Goal: Find specific page/section: Find specific page/section

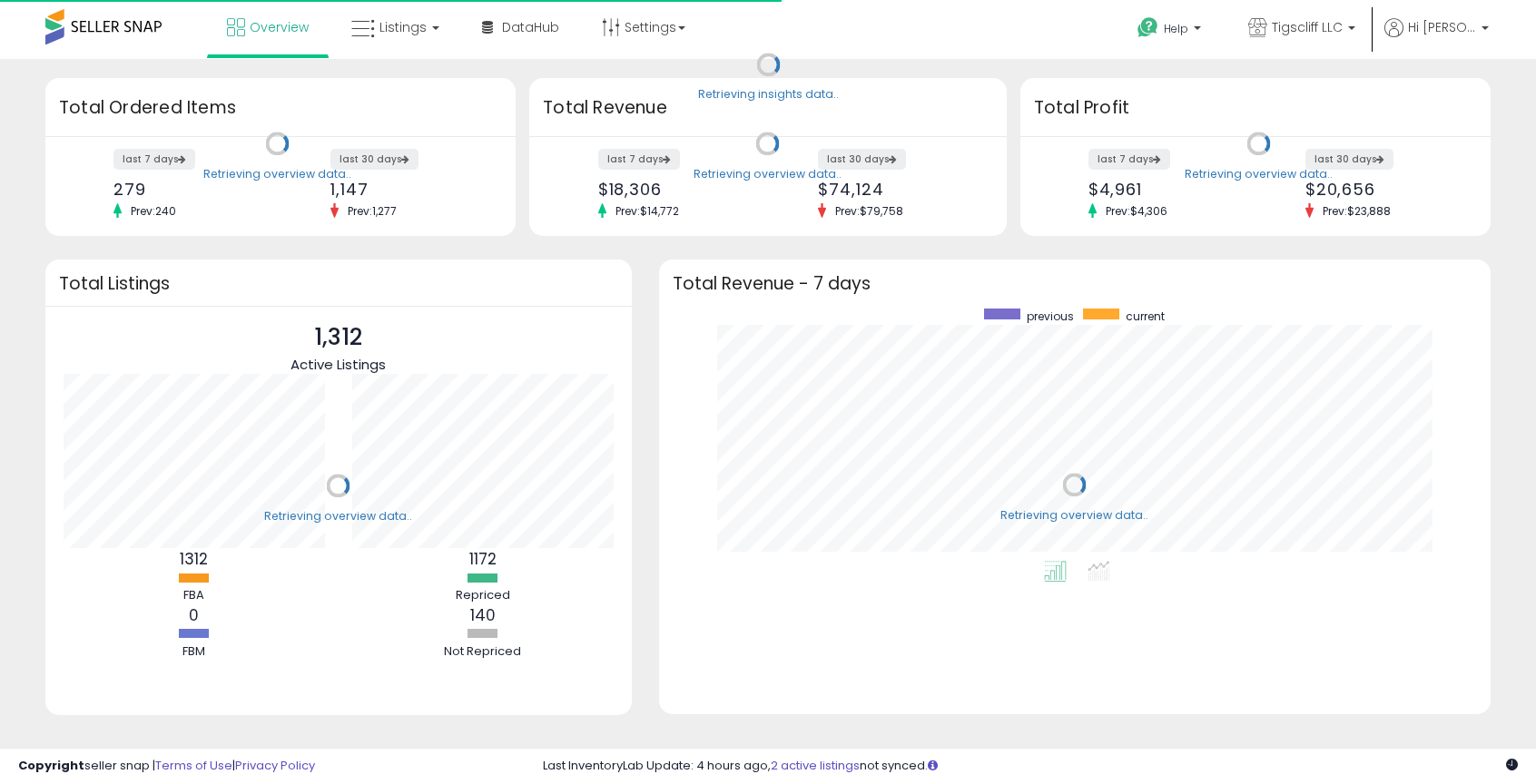
scroll to position [253, 795]
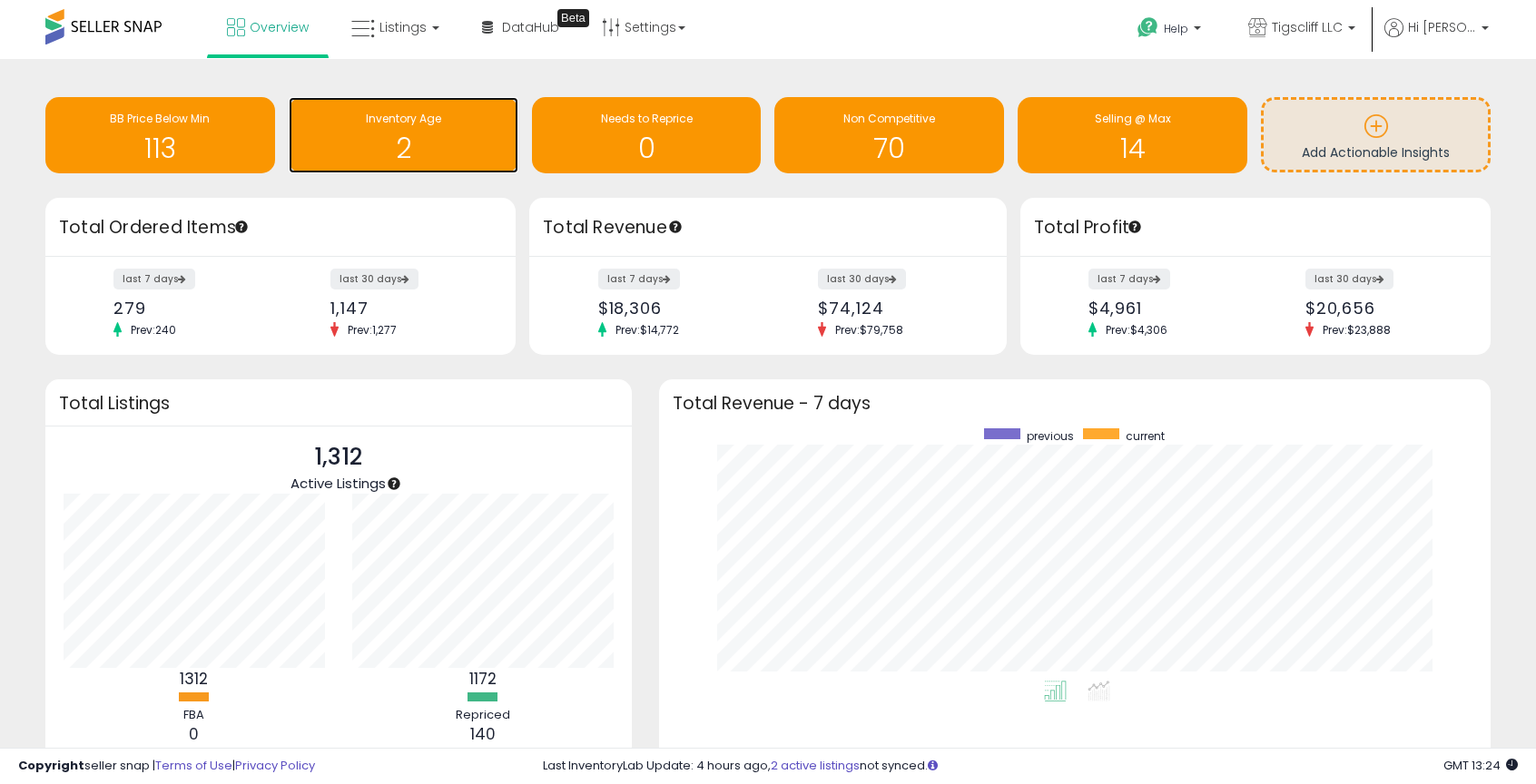
click at [464, 147] on h1 "2" at bounding box center [403, 149] width 212 height 30
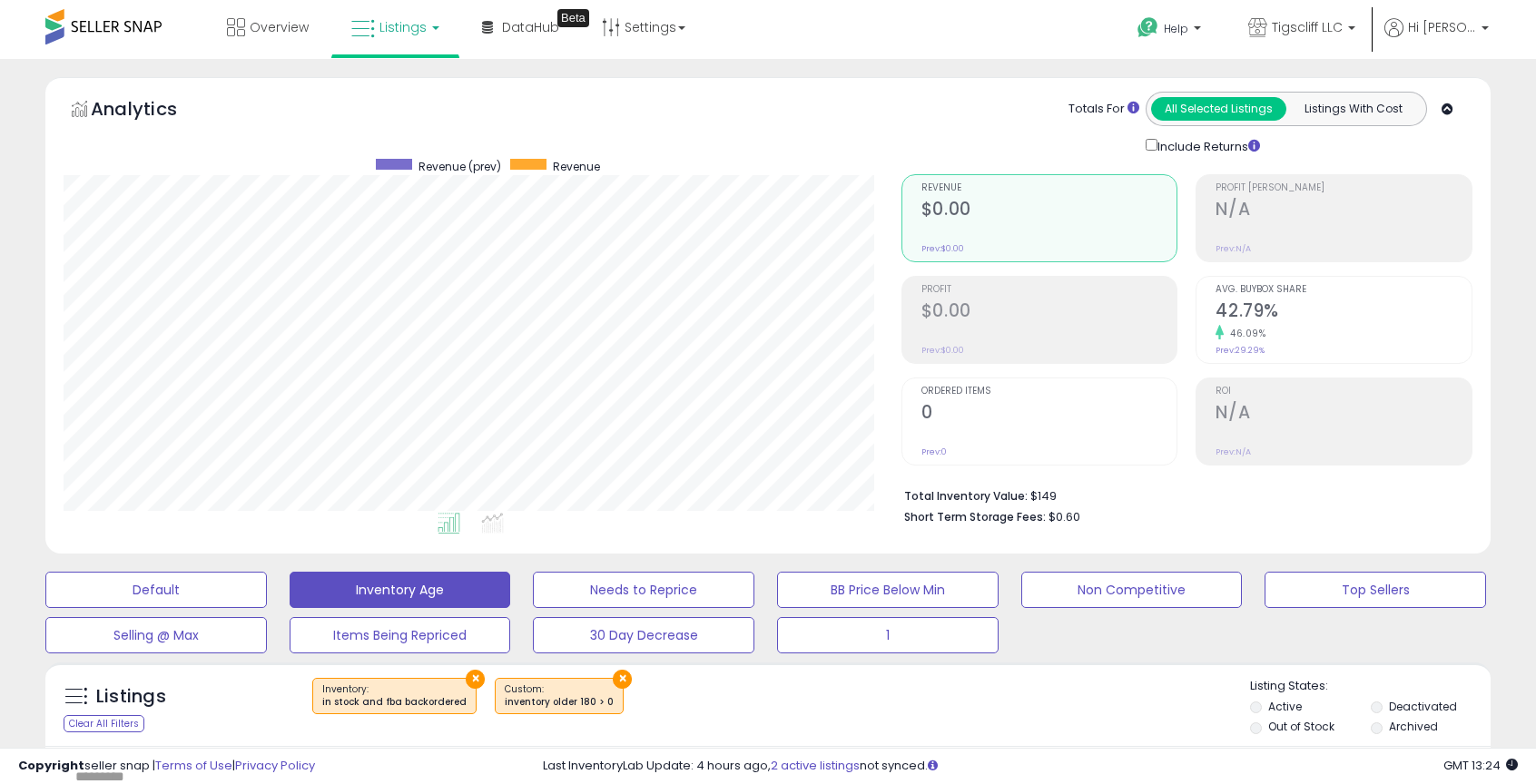
click at [416, 33] on span "Listings" at bounding box center [402, 28] width 47 height 19
click at [432, 82] on icon at bounding box center [409, 89] width 79 height 23
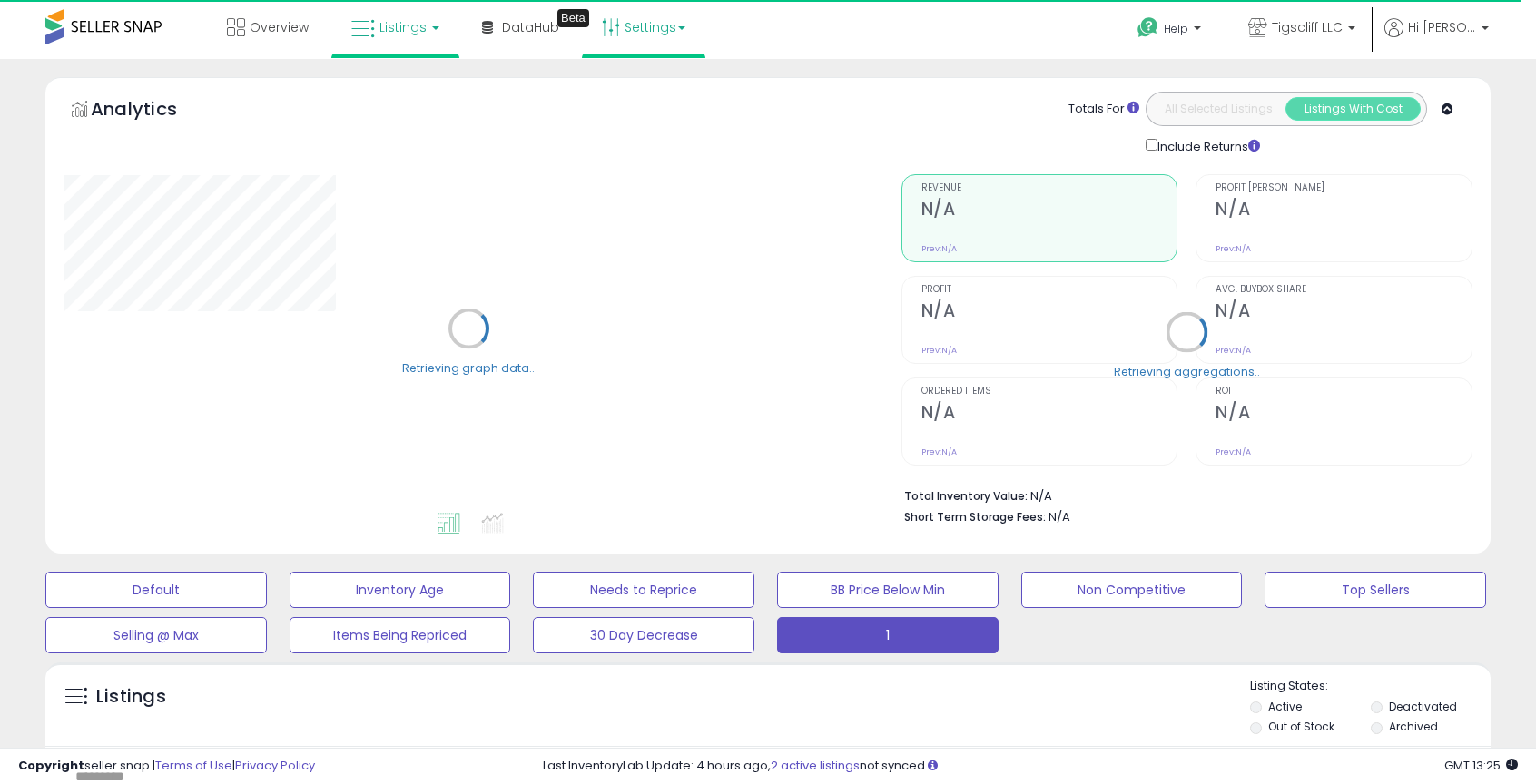
select select "**"
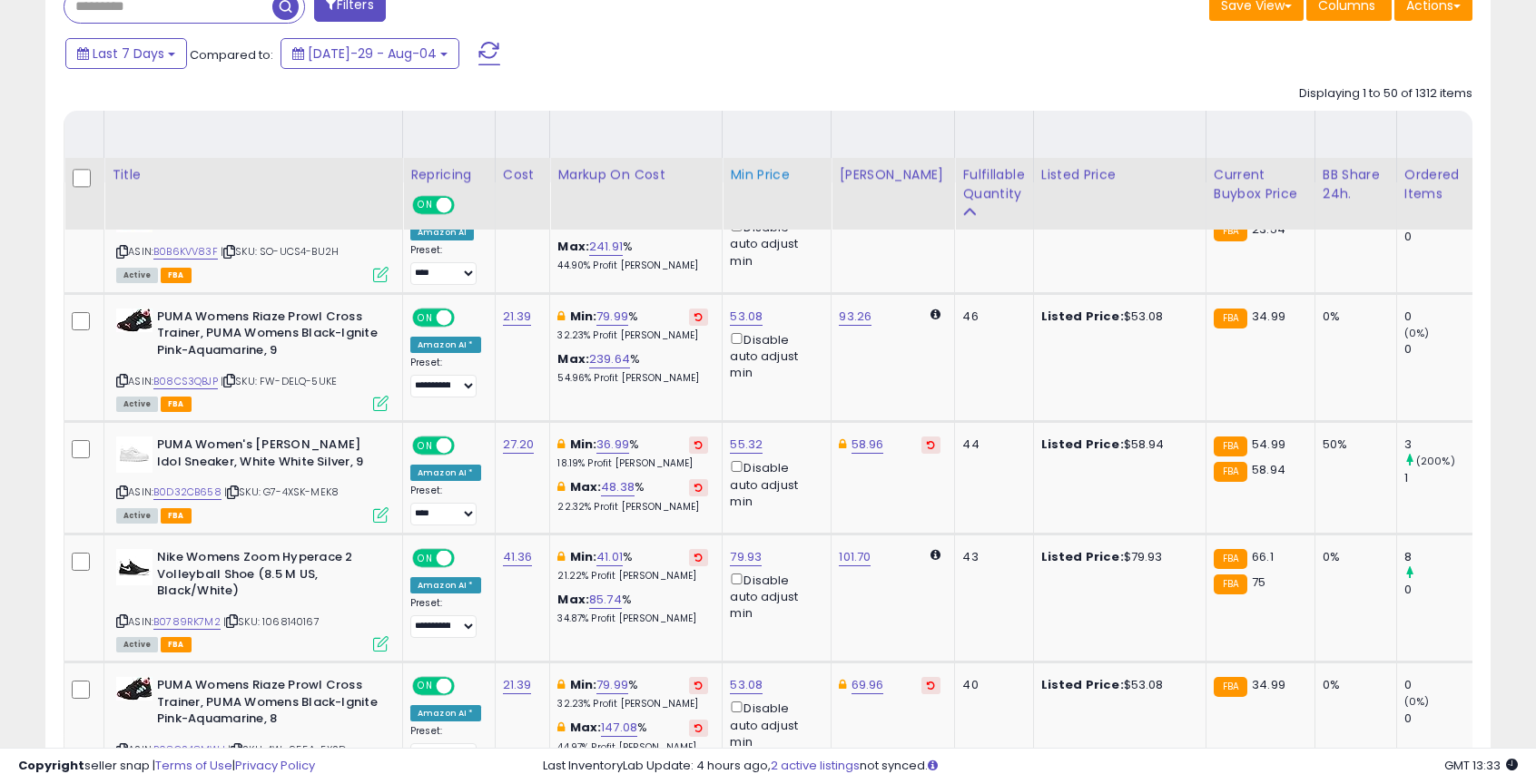
scroll to position [1089, 0]
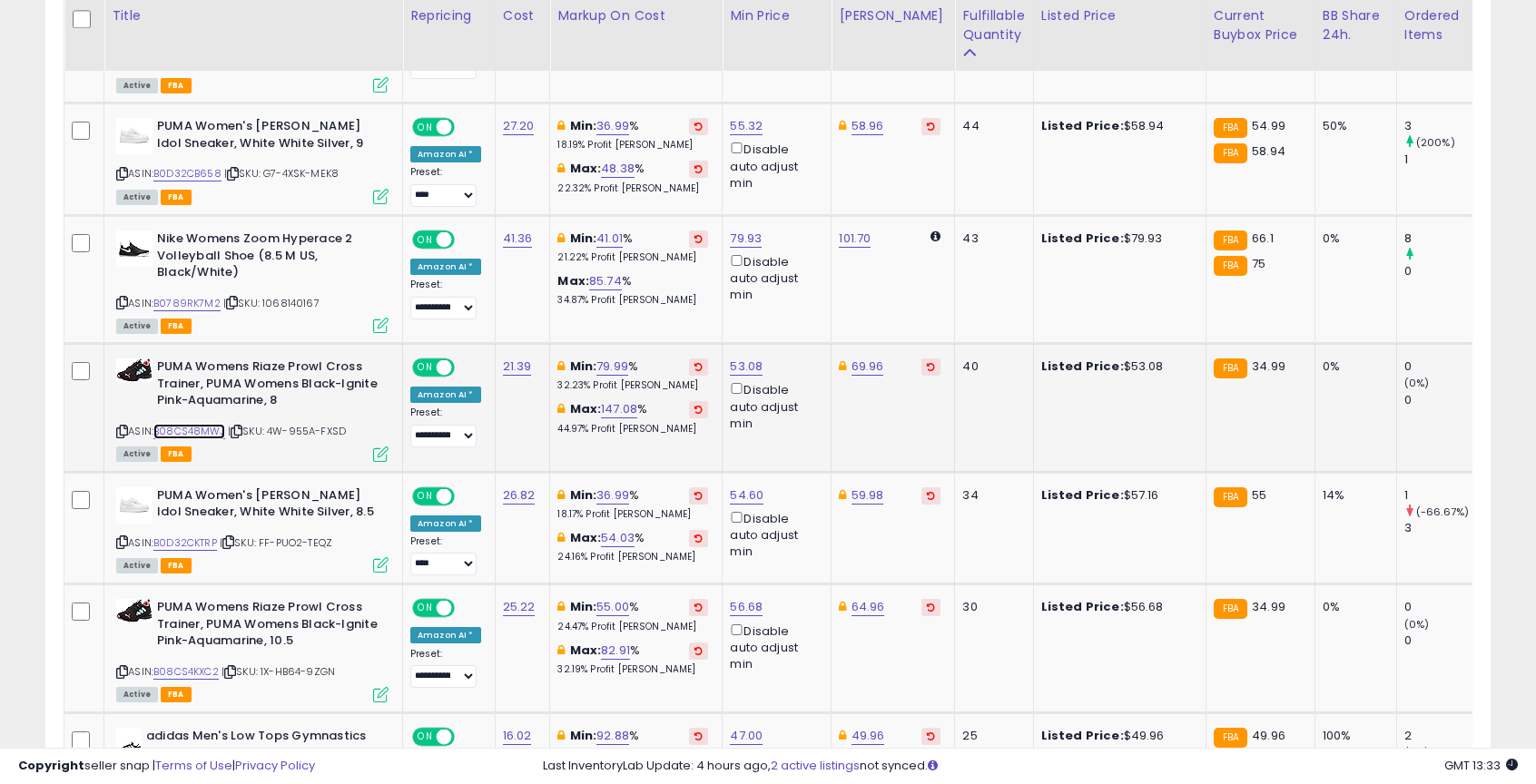
click at [212, 432] on link "B08CS48MWJ" at bounding box center [189, 431] width 72 height 16
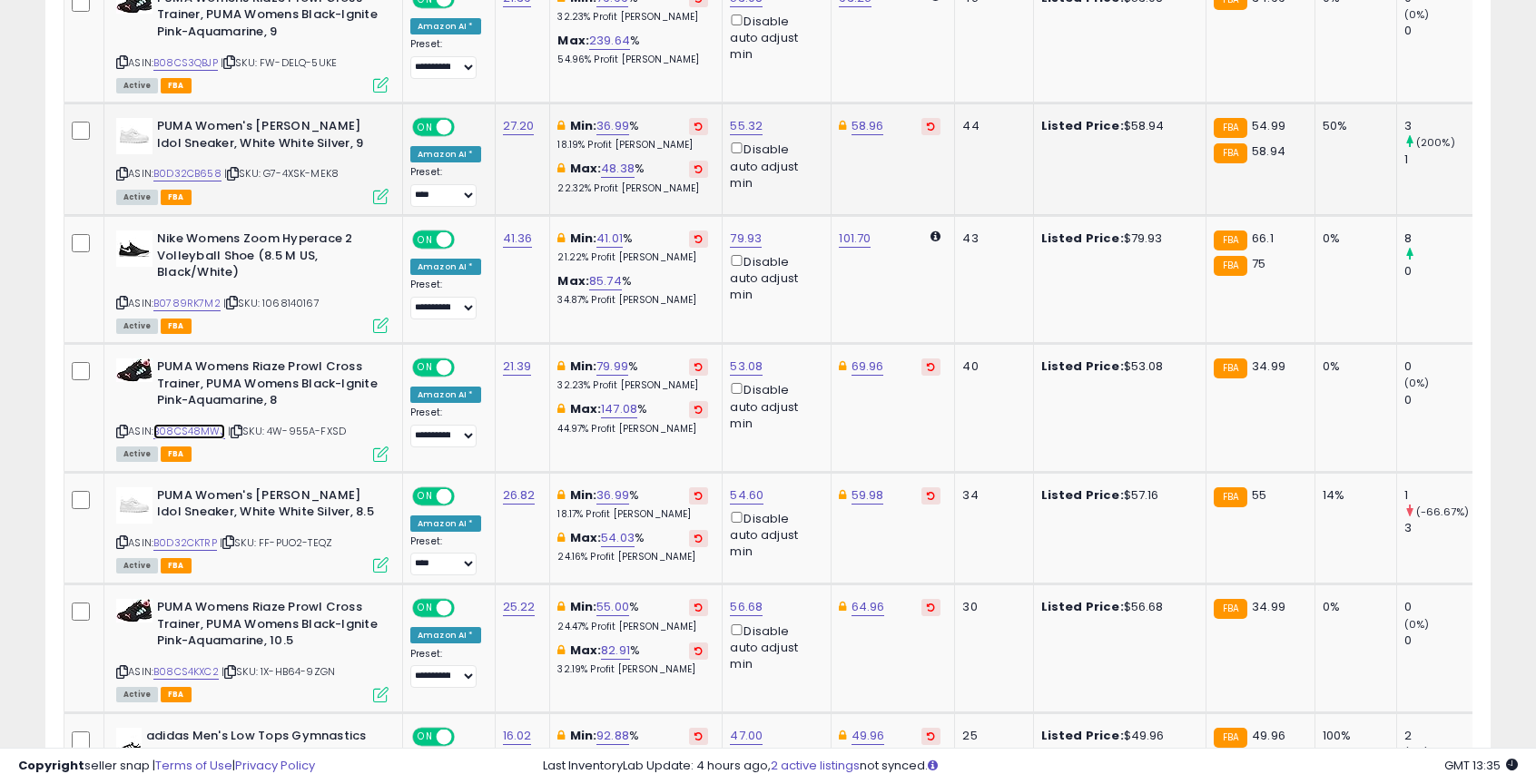
scroll to position [0, 0]
